Goal: Find specific page/section: Find specific page/section

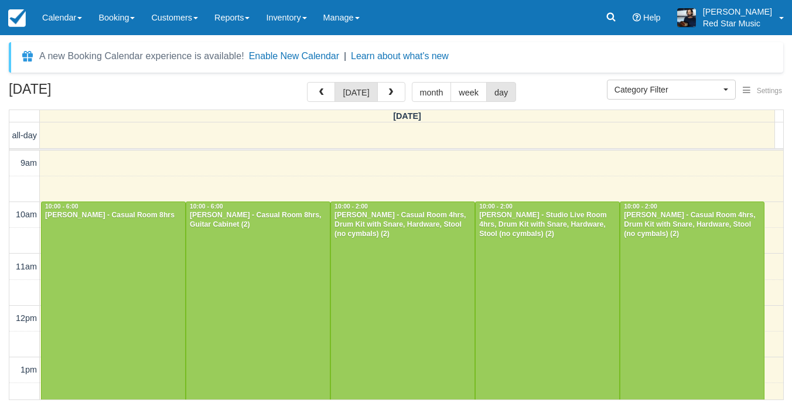
select select
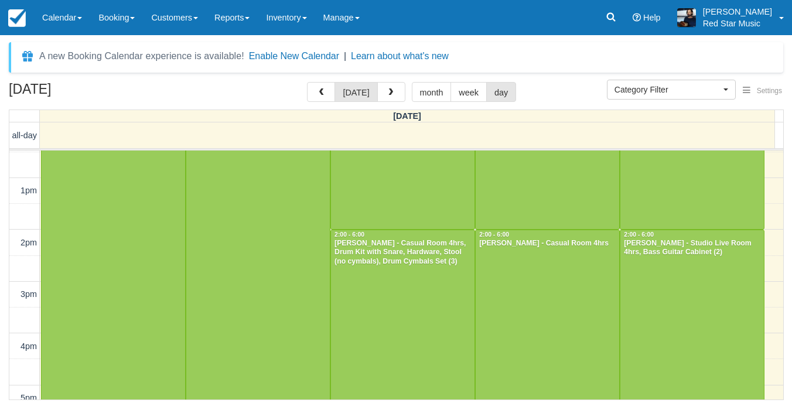
scroll to position [216, 0]
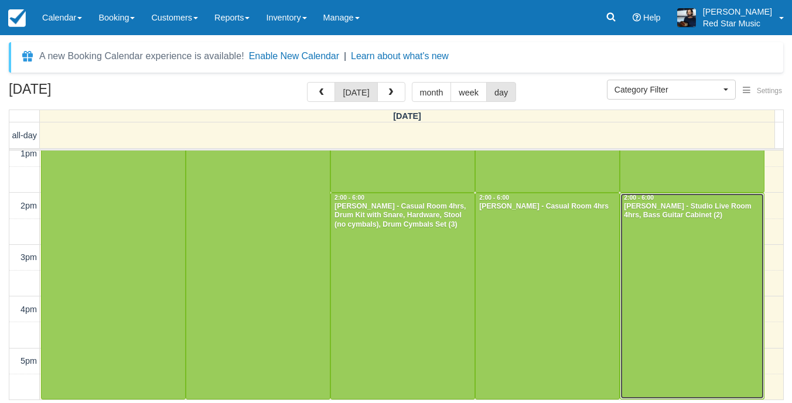
click at [652, 244] on div at bounding box center [693, 296] width 144 height 206
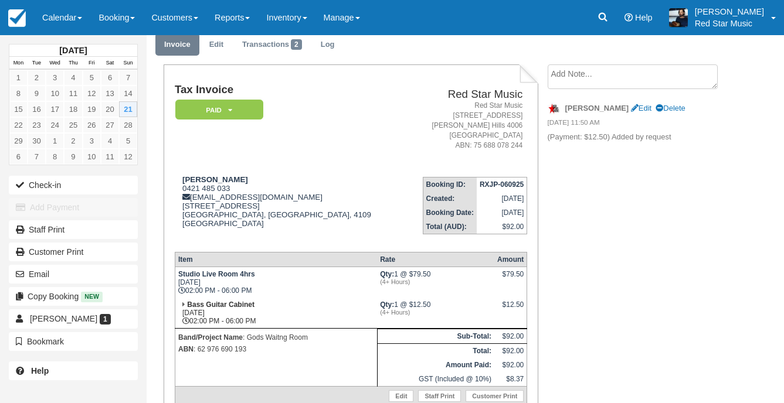
scroll to position [33, 0]
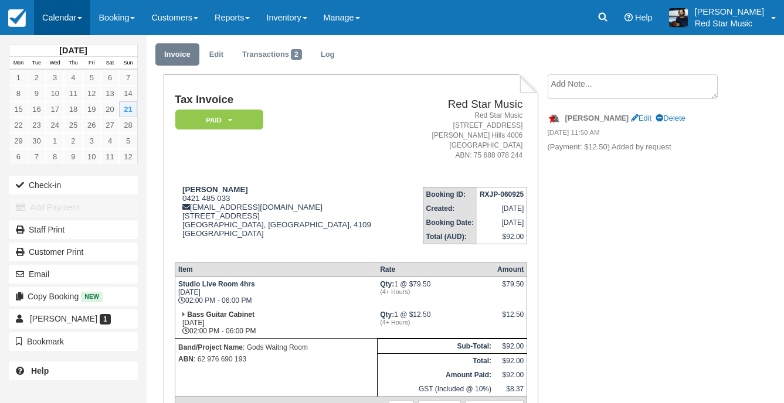
click at [60, 18] on link "Calendar" at bounding box center [62, 17] width 56 height 35
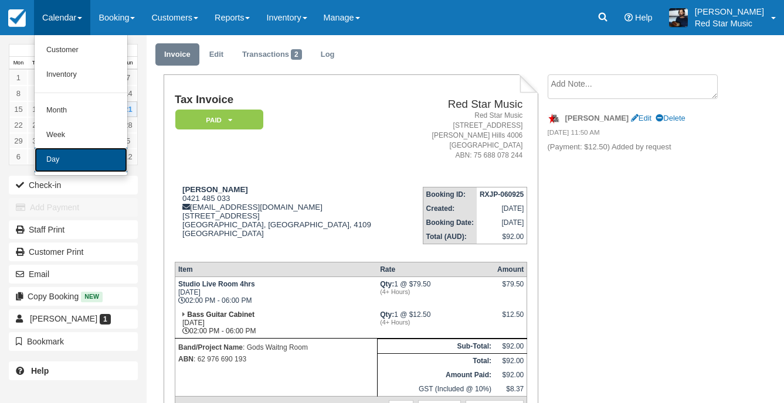
click at [43, 164] on link "Day" at bounding box center [81, 160] width 93 height 25
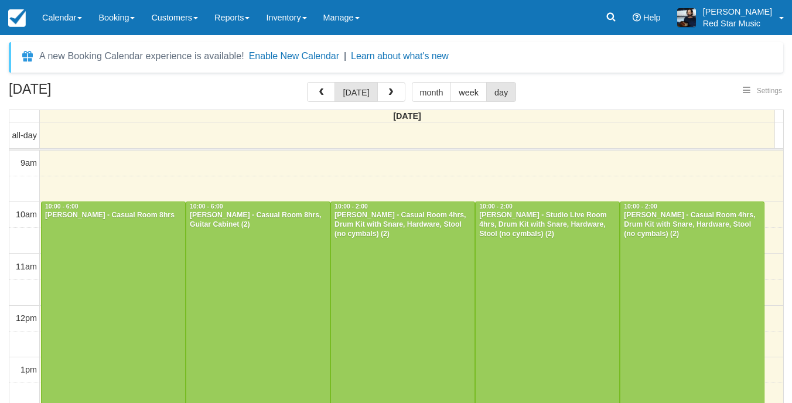
select select
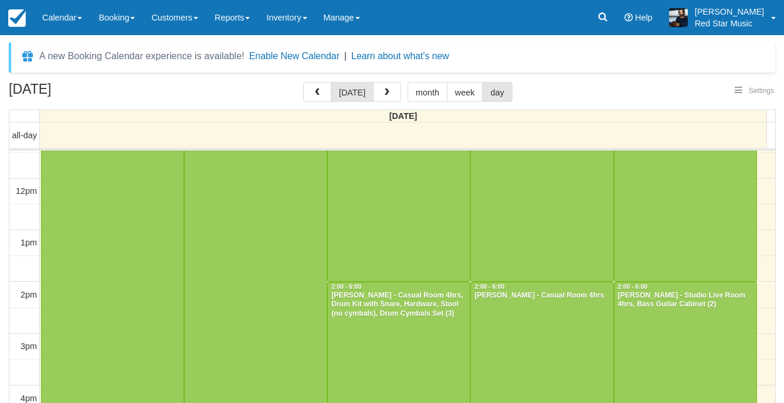
select select
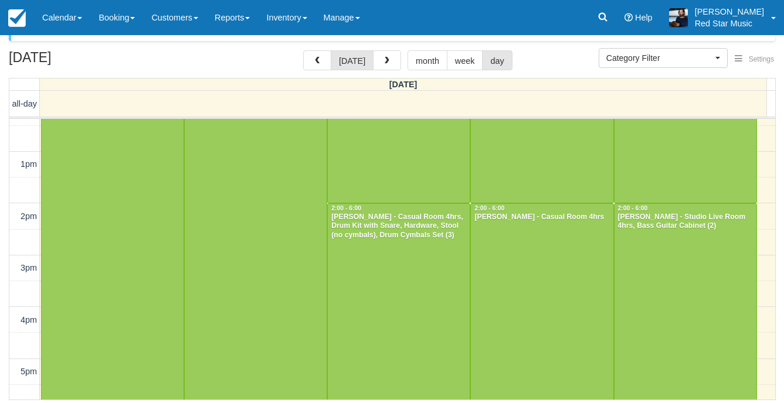
scroll to position [185, 0]
